Goal: Navigation & Orientation: Find specific page/section

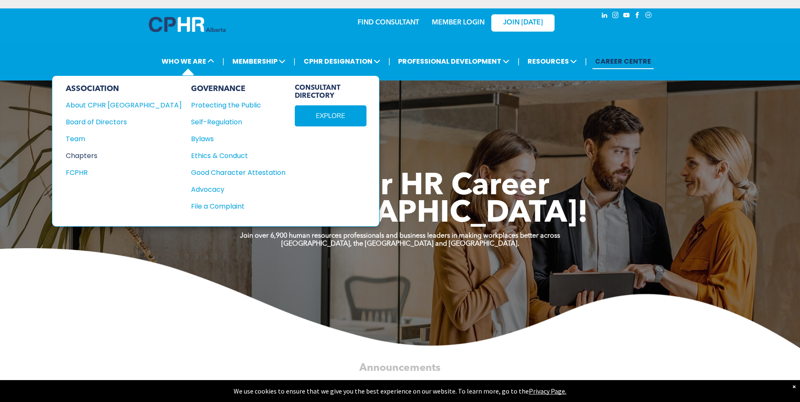
click at [82, 154] on div "Chapters" at bounding box center [118, 155] width 105 height 11
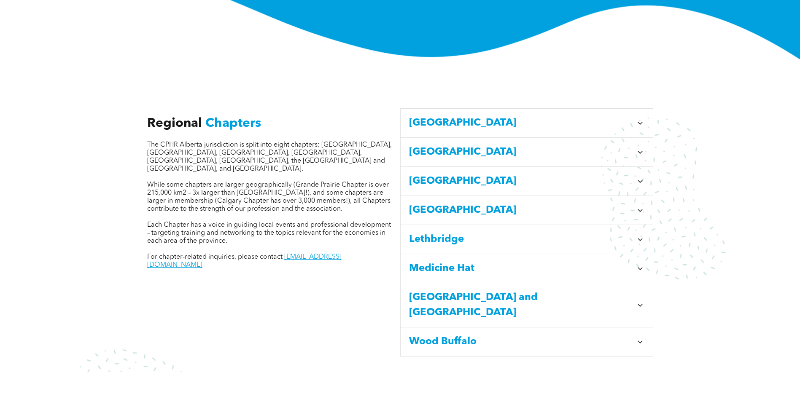
scroll to position [253, 0]
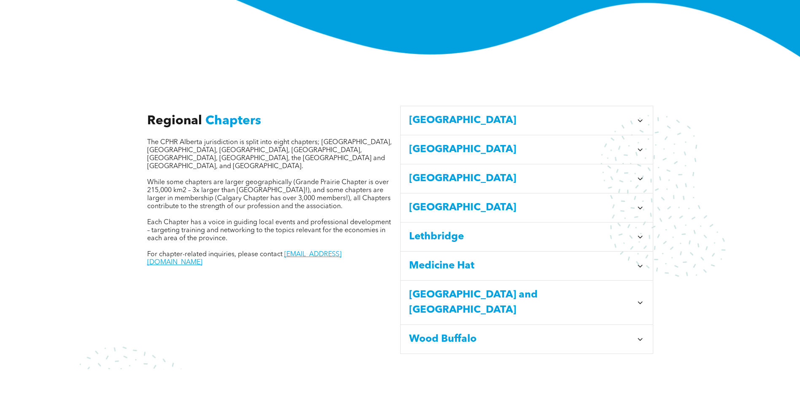
click at [461, 142] on span "[GEOGRAPHIC_DATA]" at bounding box center [520, 149] width 223 height 15
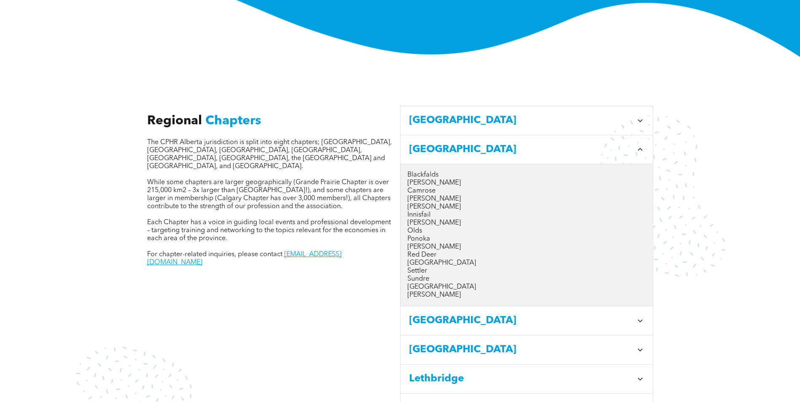
click at [418, 251] on p "Red Deer" at bounding box center [526, 255] width 239 height 8
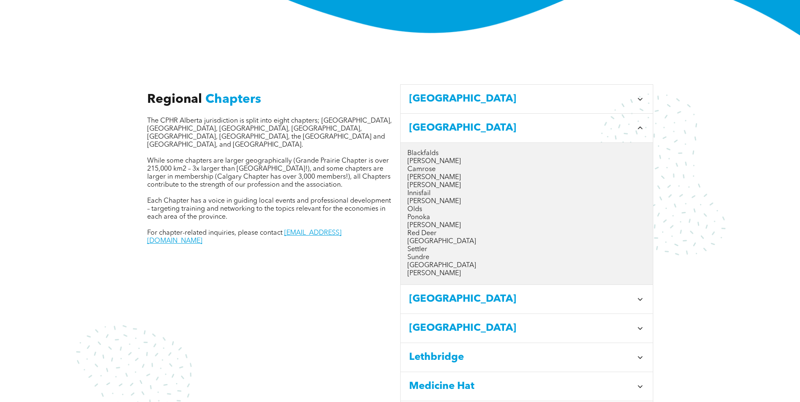
scroll to position [337, 0]
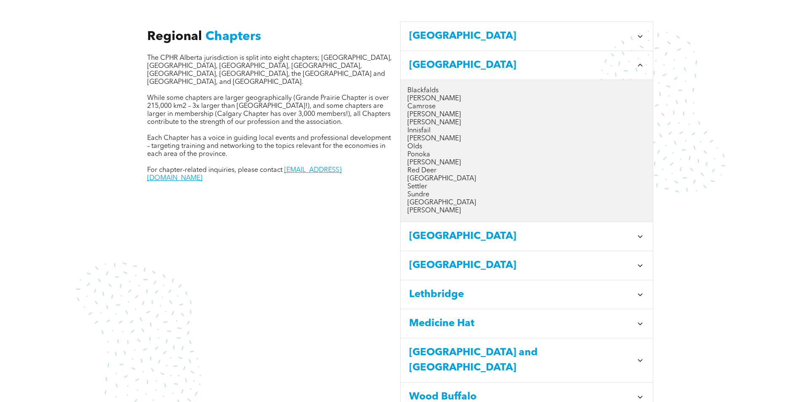
click at [419, 167] on p "Red Deer" at bounding box center [526, 171] width 239 height 8
click at [420, 207] on p "[PERSON_NAME]" at bounding box center [526, 211] width 239 height 8
click at [419, 167] on p "Red Deer" at bounding box center [526, 171] width 239 height 8
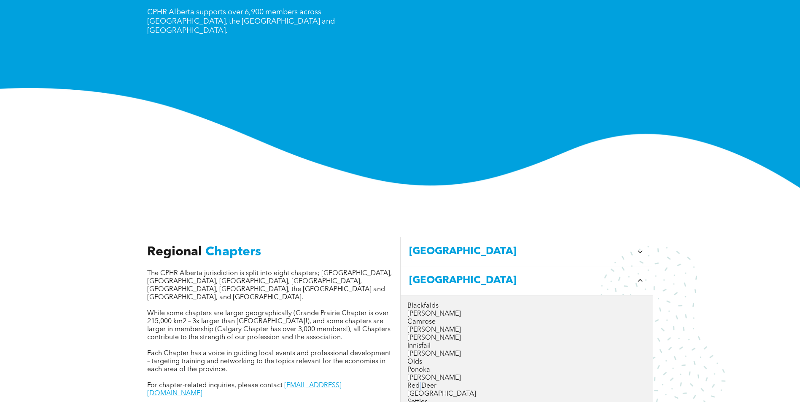
scroll to position [0, 0]
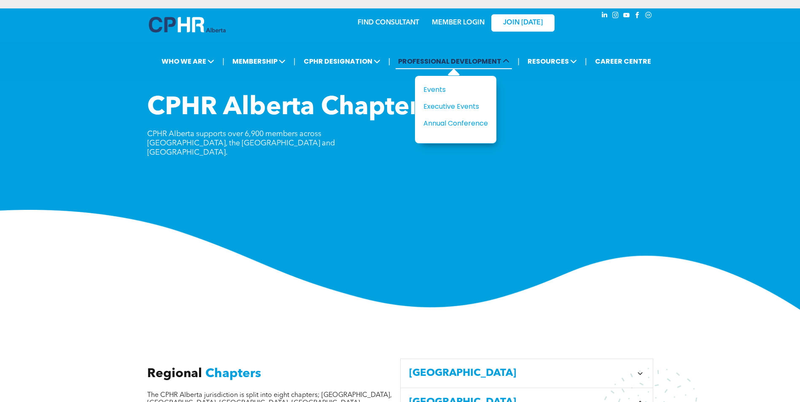
click at [474, 59] on span "PROFESSIONAL DEVELOPMENT" at bounding box center [453, 62] width 116 height 16
click at [470, 63] on span "PROFESSIONAL DEVELOPMENT" at bounding box center [453, 62] width 116 height 16
